Goal: Task Accomplishment & Management: Use online tool/utility

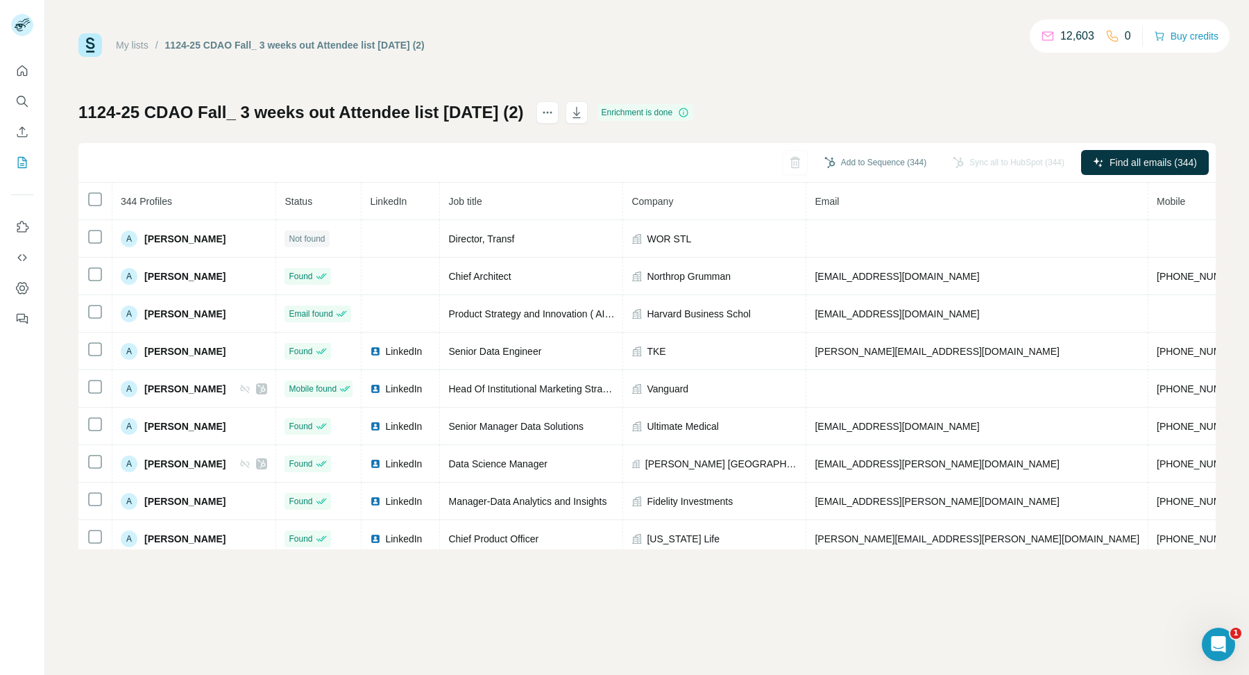
click at [86, 40] on img at bounding box center [90, 45] width 24 height 24
click at [23, 69] on icon "Quick start" at bounding box center [22, 71] width 14 height 14
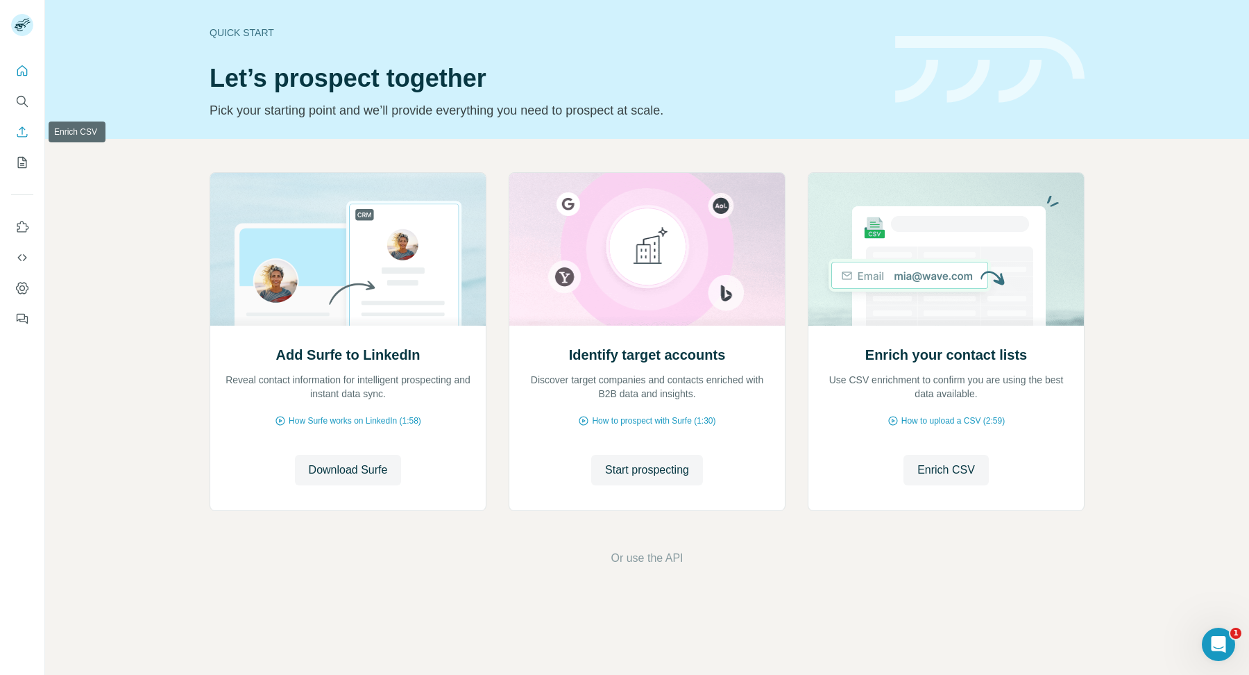
click at [17, 129] on icon "Enrich CSV" at bounding box center [22, 132] width 14 height 14
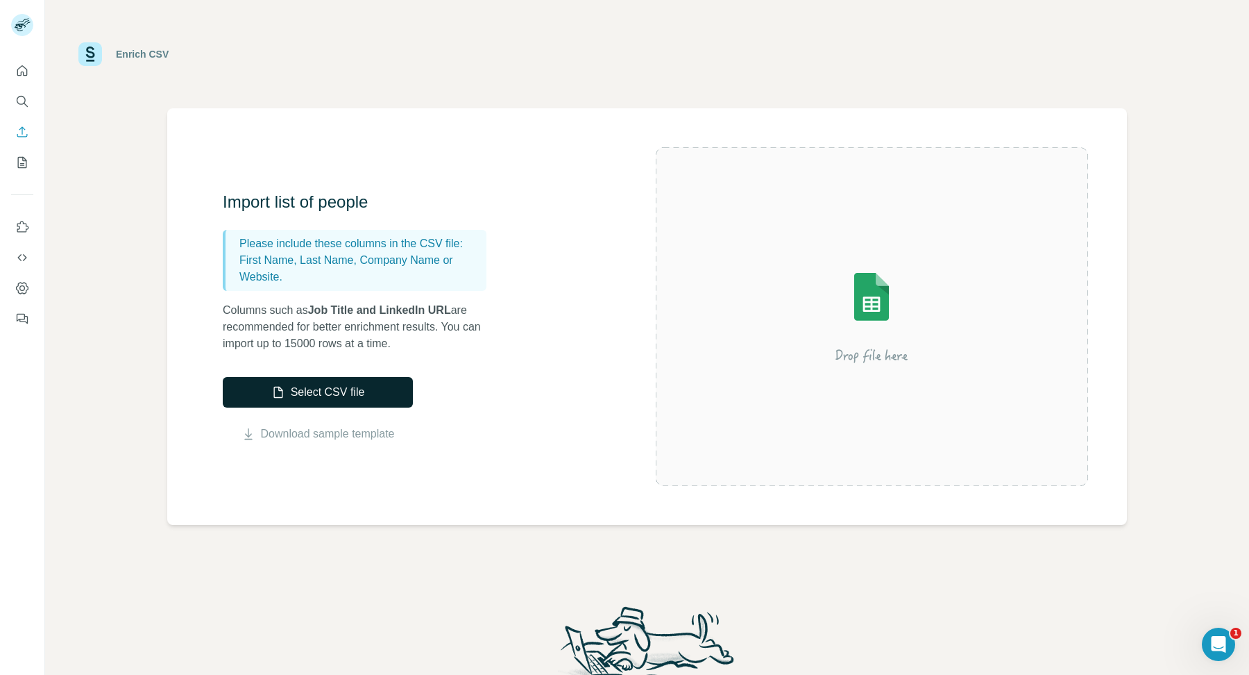
click at [314, 391] on button "Select CSV file" at bounding box center [318, 392] width 190 height 31
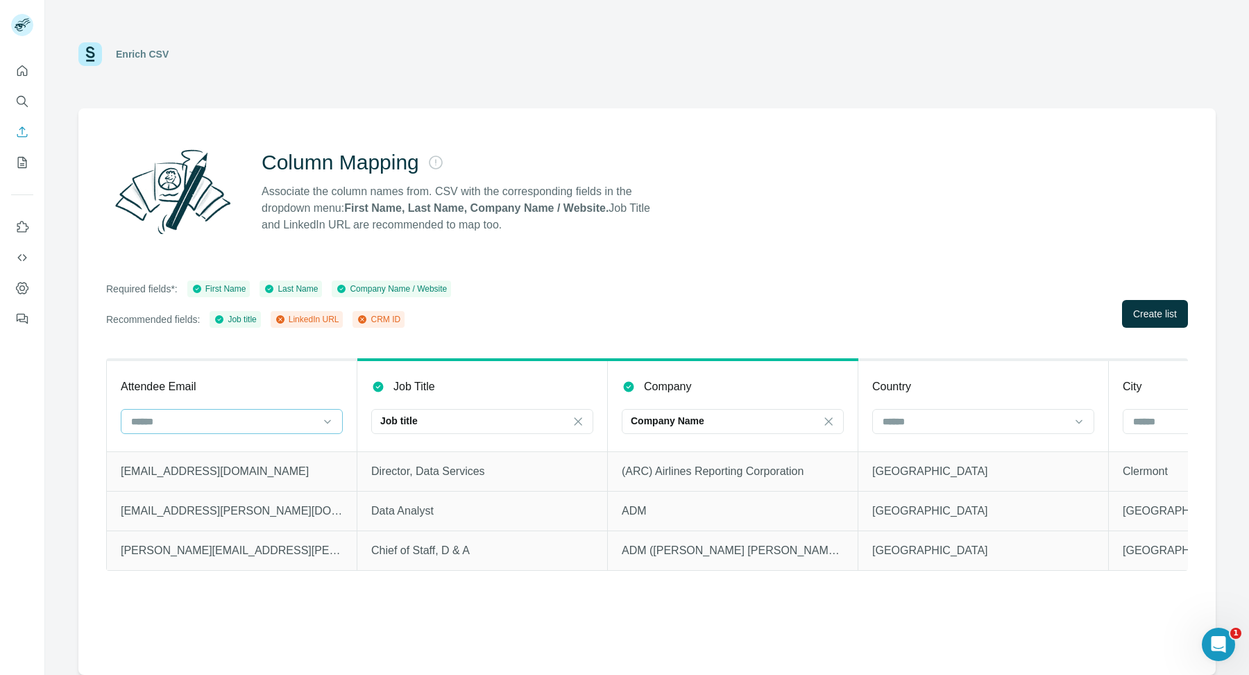
click at [254, 428] on input at bounding box center [223, 421] width 187 height 15
click at [655, 301] on div "Required fields*: First Name Last Name Company Name / Website Recommended field…" at bounding box center [647, 303] width 1082 height 47
